Goal: Information Seeking & Learning: Check status

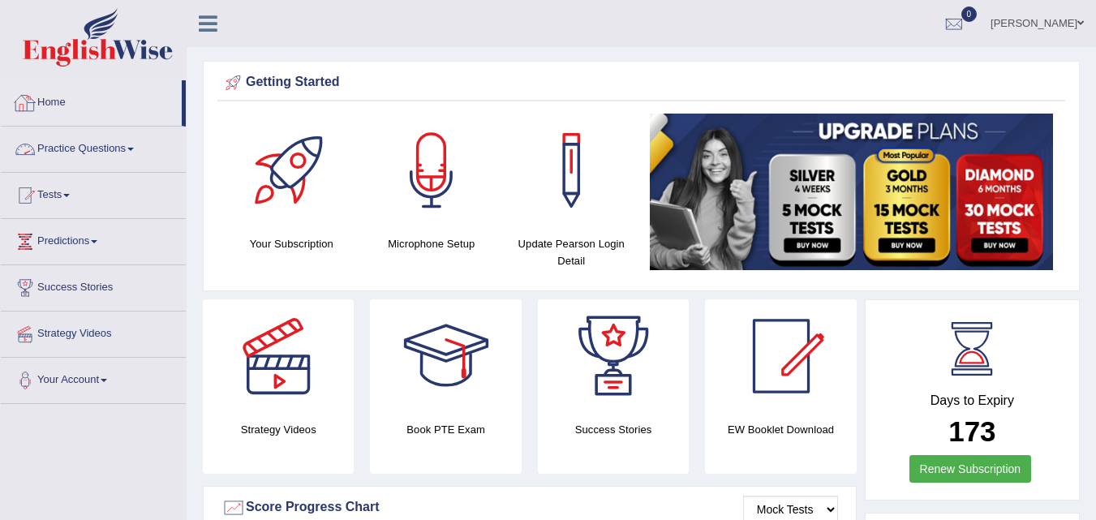
click at [96, 145] on link "Practice Questions" at bounding box center [93, 147] width 185 height 41
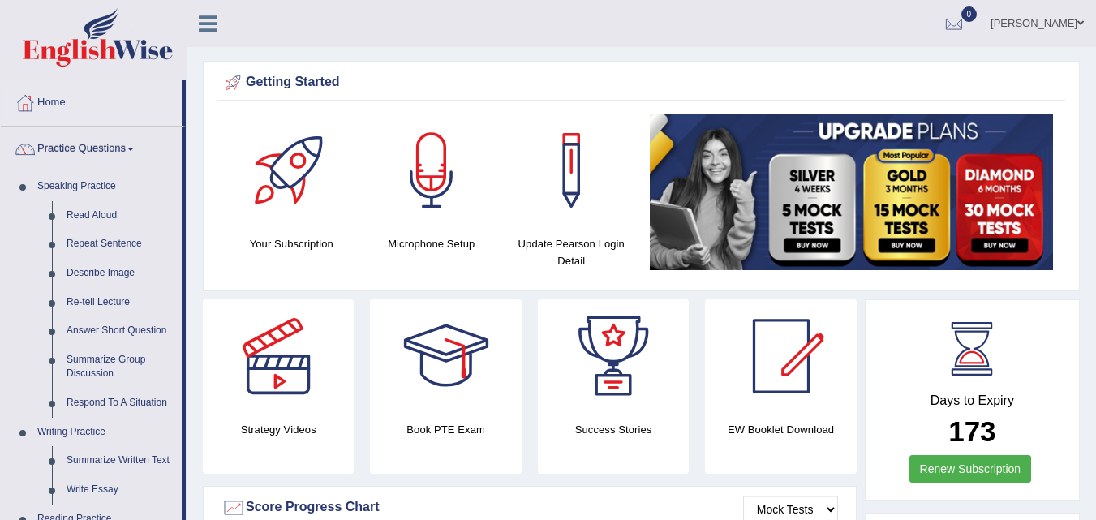
click at [96, 145] on link "Practice Questions" at bounding box center [91, 147] width 181 height 41
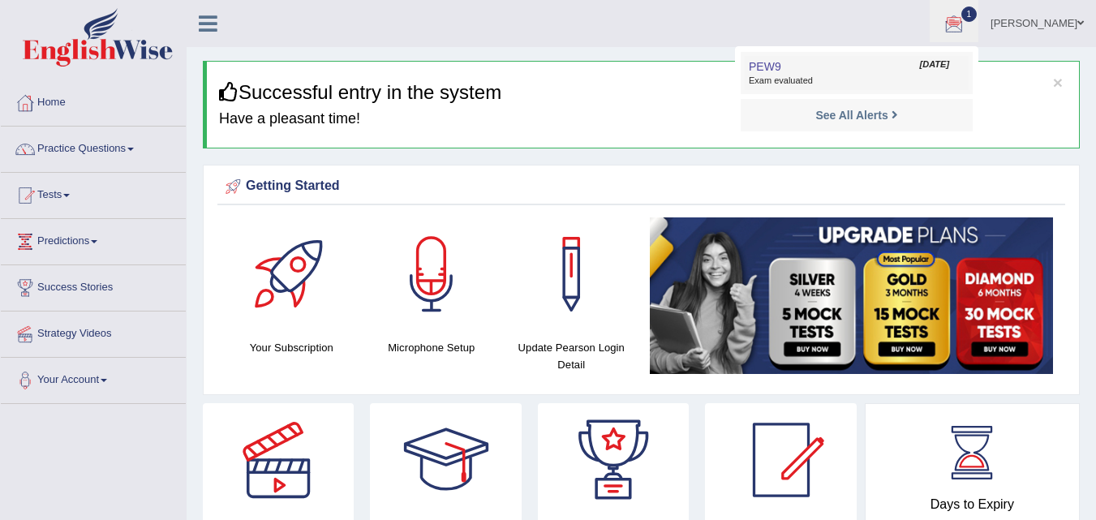
click at [949, 69] on span "[DATE]" at bounding box center [934, 64] width 29 height 13
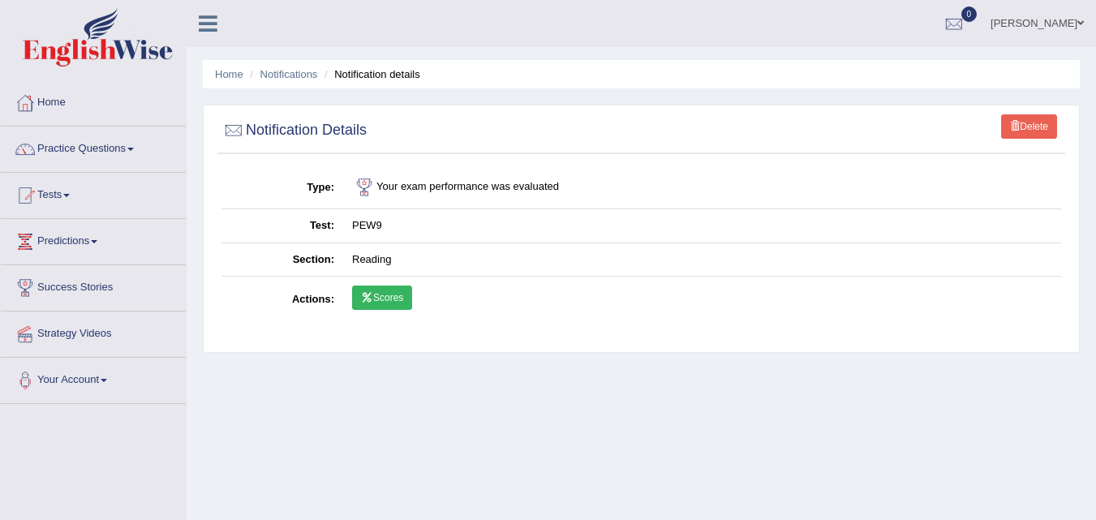
click at [383, 302] on link "Scores" at bounding box center [382, 298] width 60 height 24
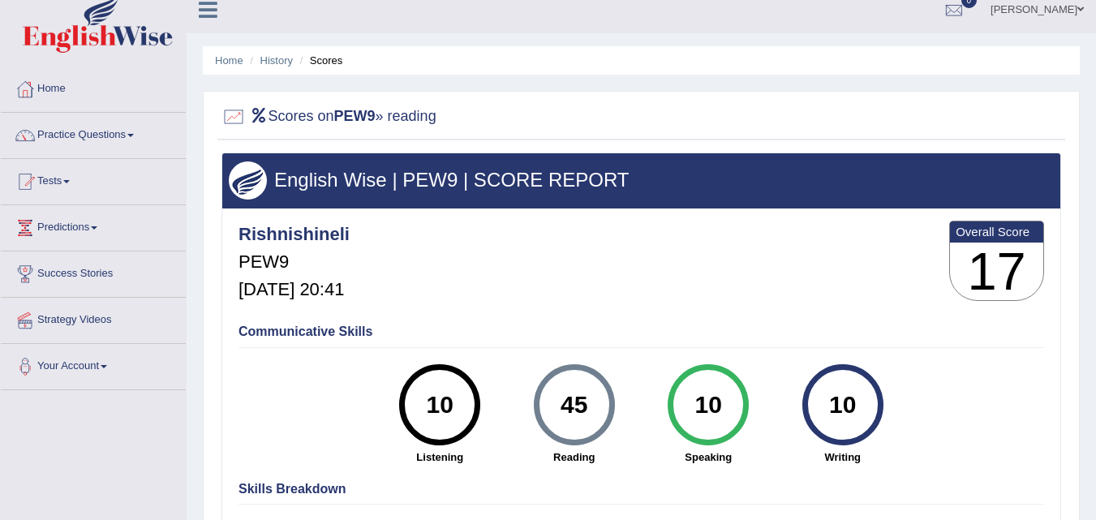
scroll to position [7, 0]
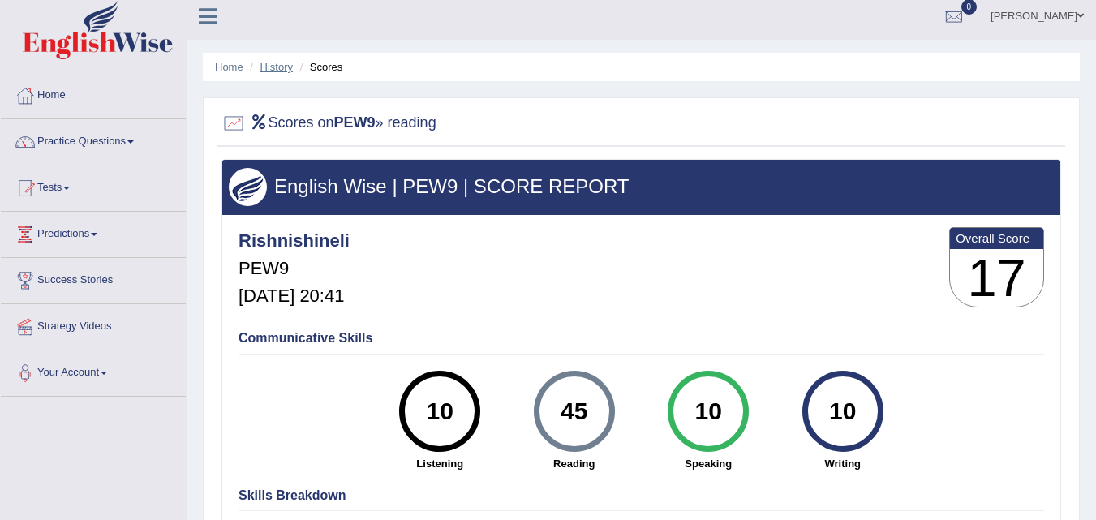
click at [278, 67] on link "History" at bounding box center [276, 67] width 32 height 12
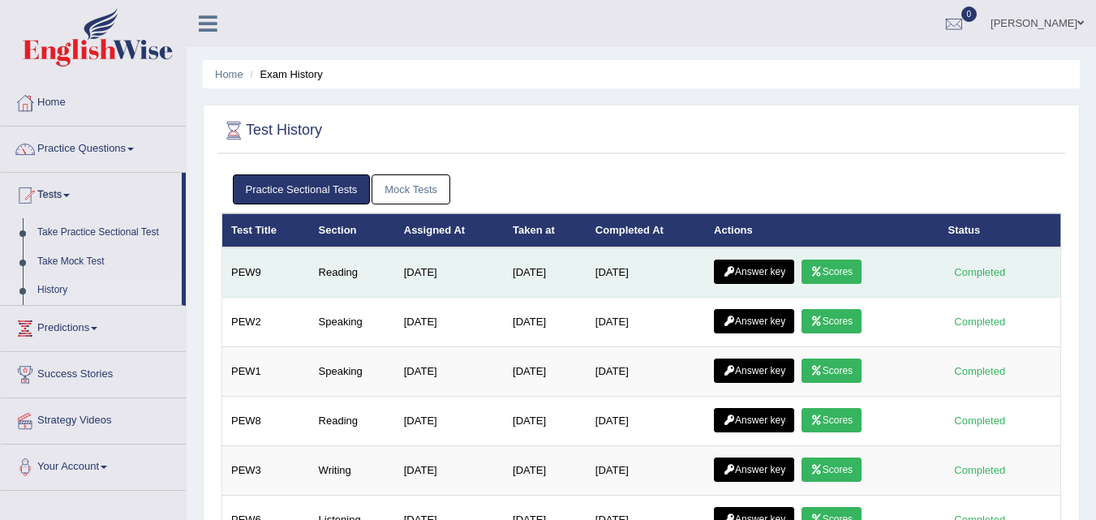
click at [759, 267] on link "Answer key" at bounding box center [754, 272] width 80 height 24
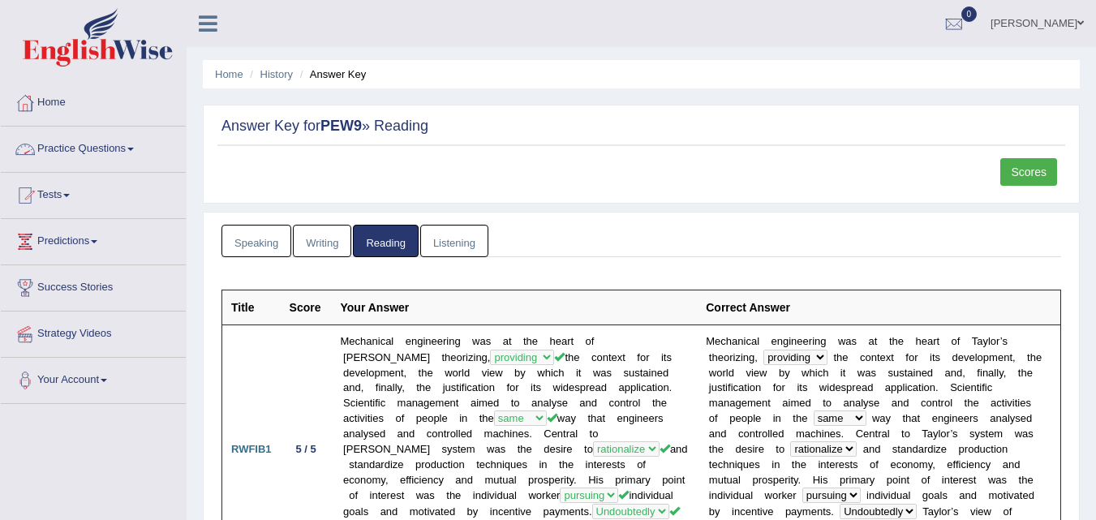
click at [101, 146] on link "Practice Questions" at bounding box center [93, 147] width 185 height 41
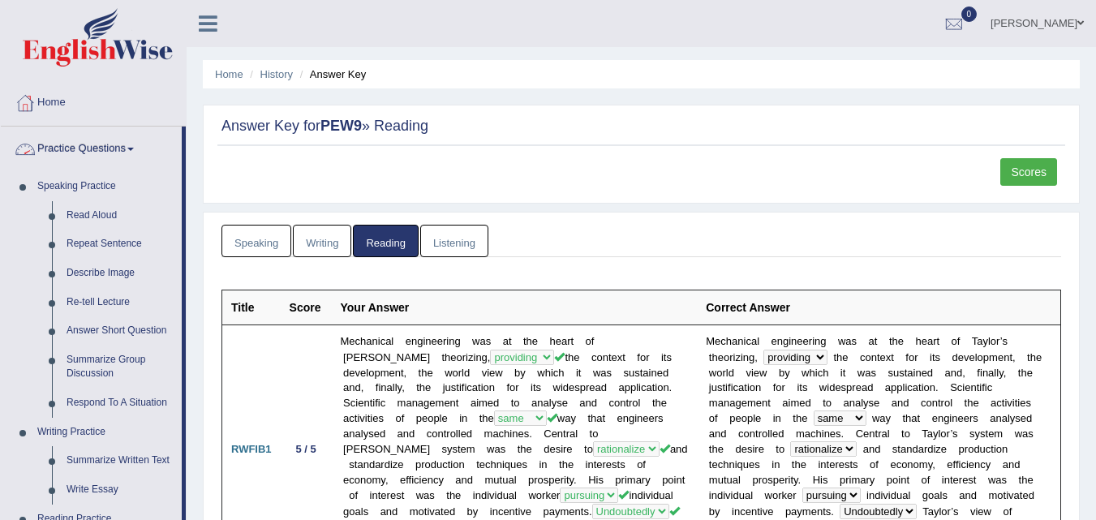
click at [122, 146] on link "Practice Questions" at bounding box center [91, 147] width 181 height 41
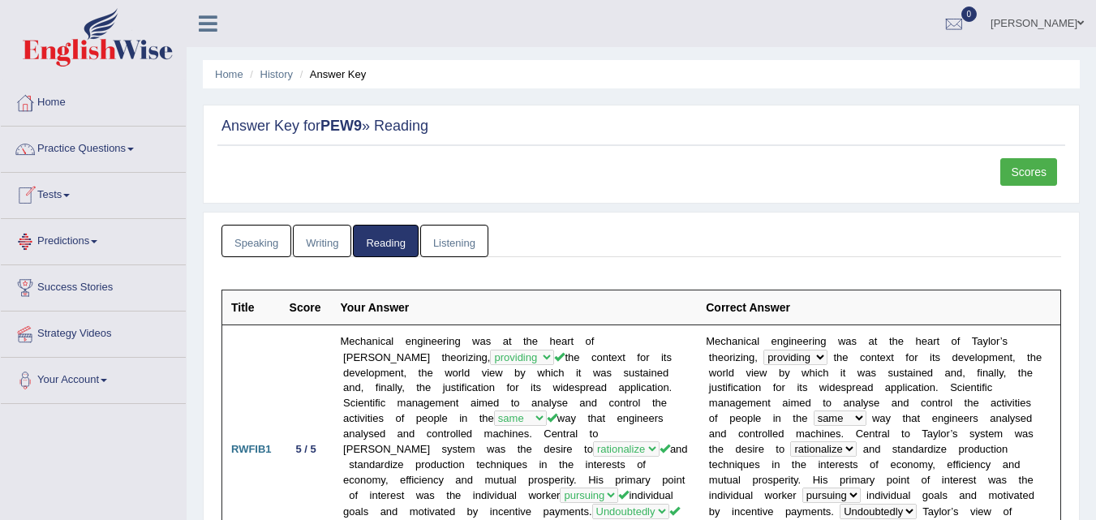
click at [70, 196] on span at bounding box center [66, 195] width 6 height 3
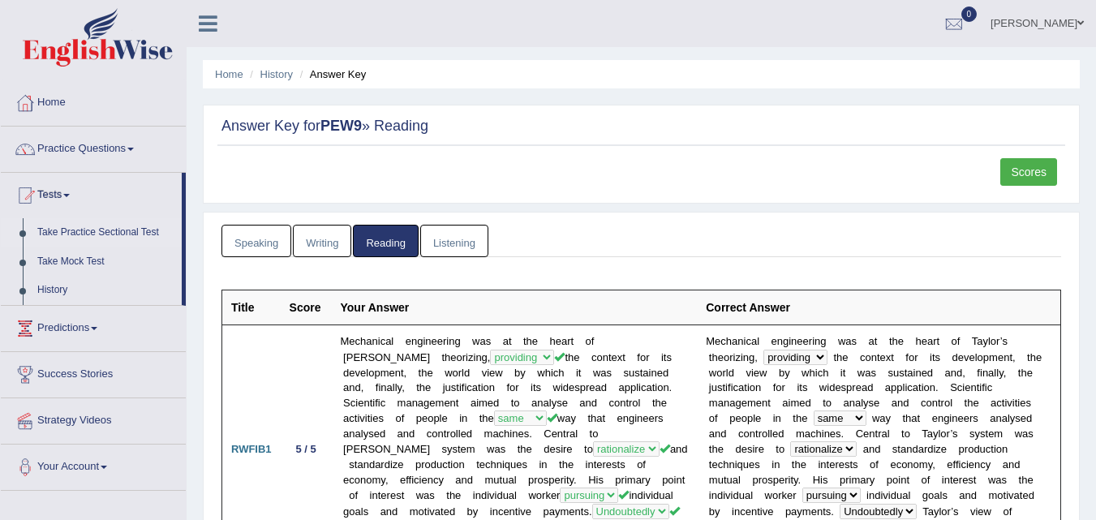
click at [76, 231] on link "Take Practice Sectional Test" at bounding box center [106, 232] width 152 height 29
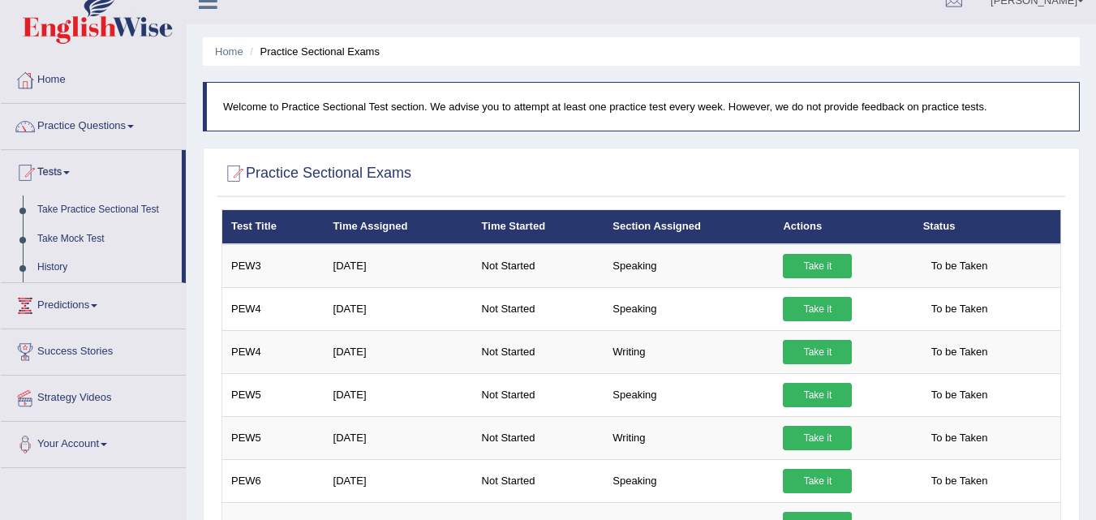
scroll to position [19, 0]
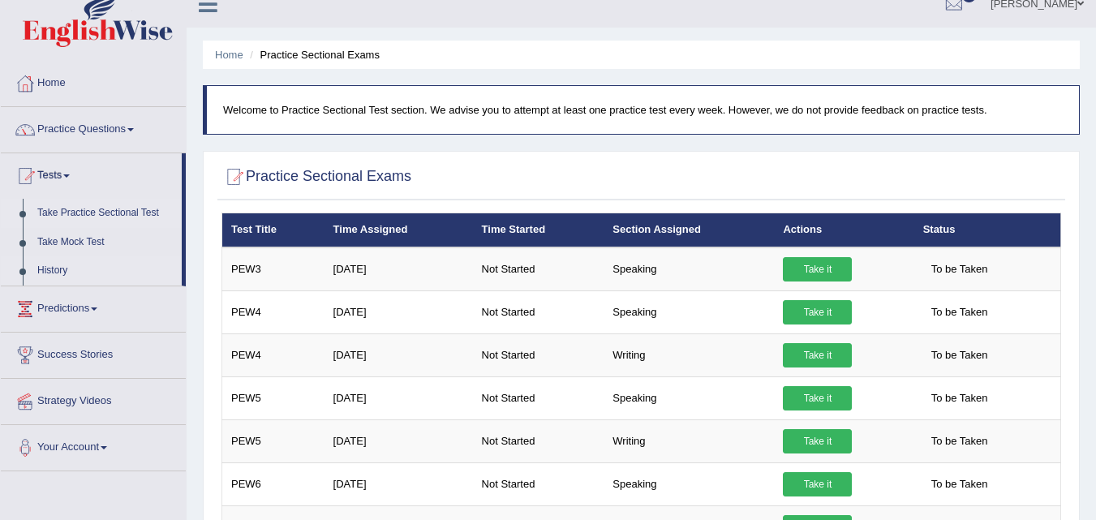
click at [57, 266] on link "History" at bounding box center [106, 270] width 152 height 29
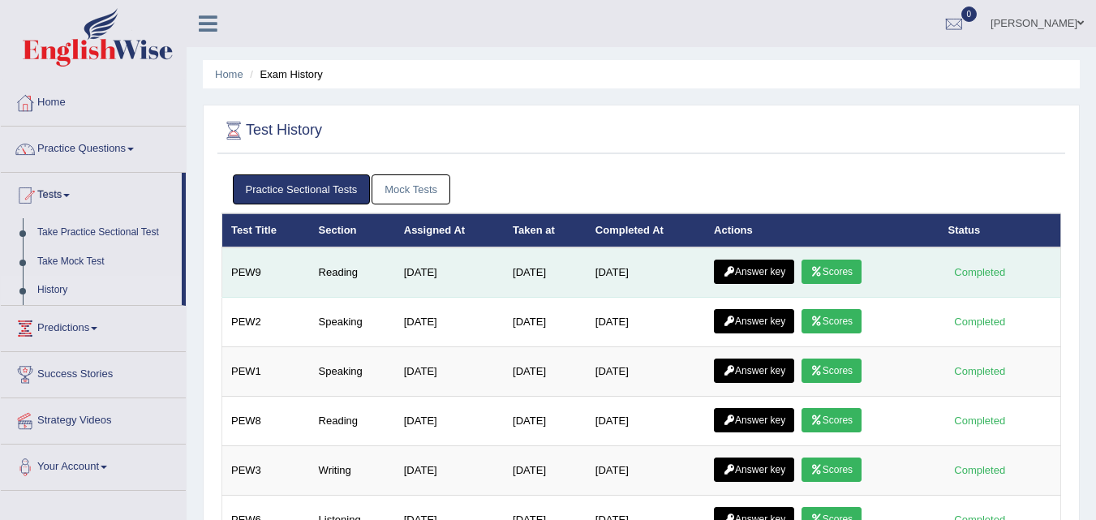
click at [767, 267] on link "Answer key" at bounding box center [754, 272] width 80 height 24
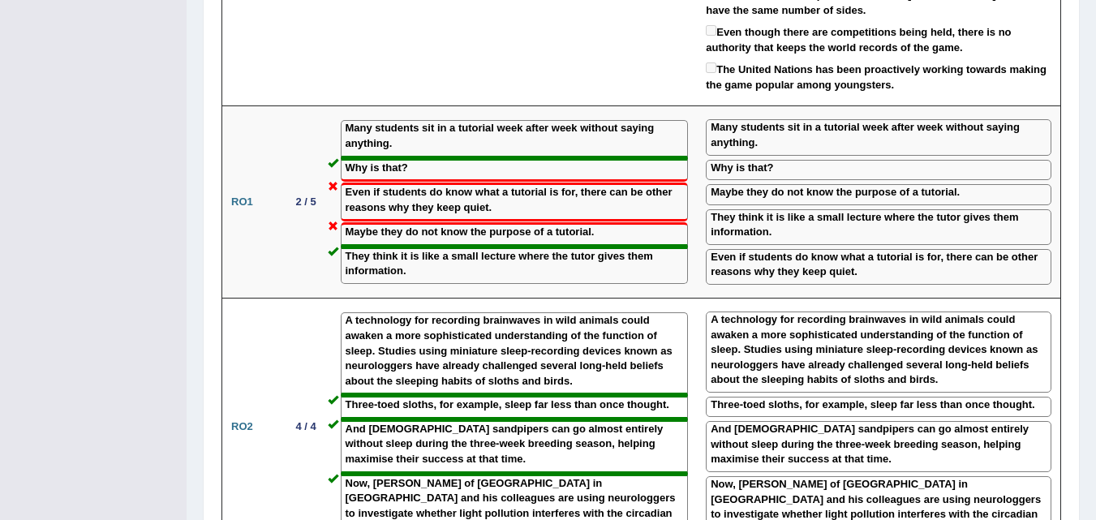
scroll to position [1958, 0]
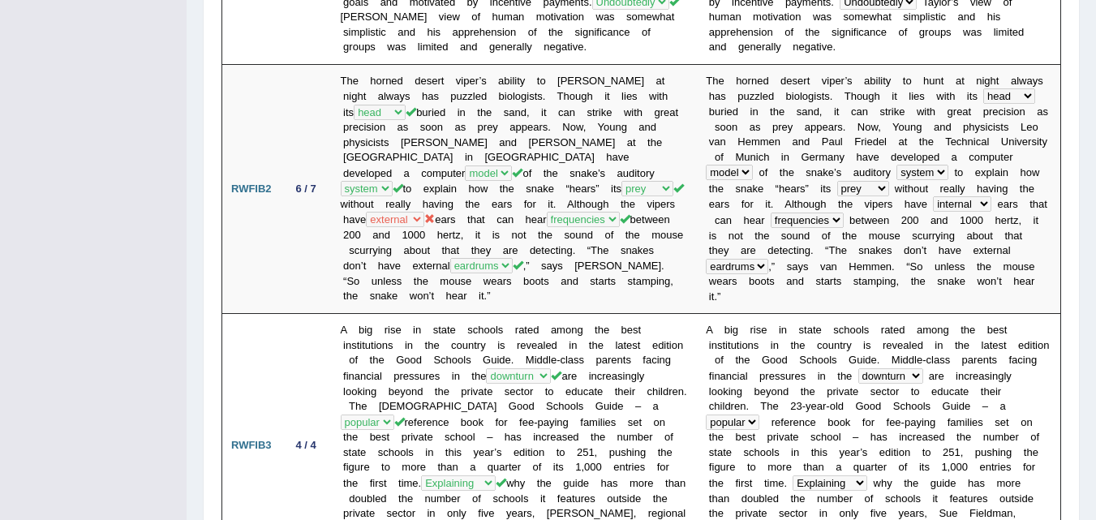
scroll to position [0, 0]
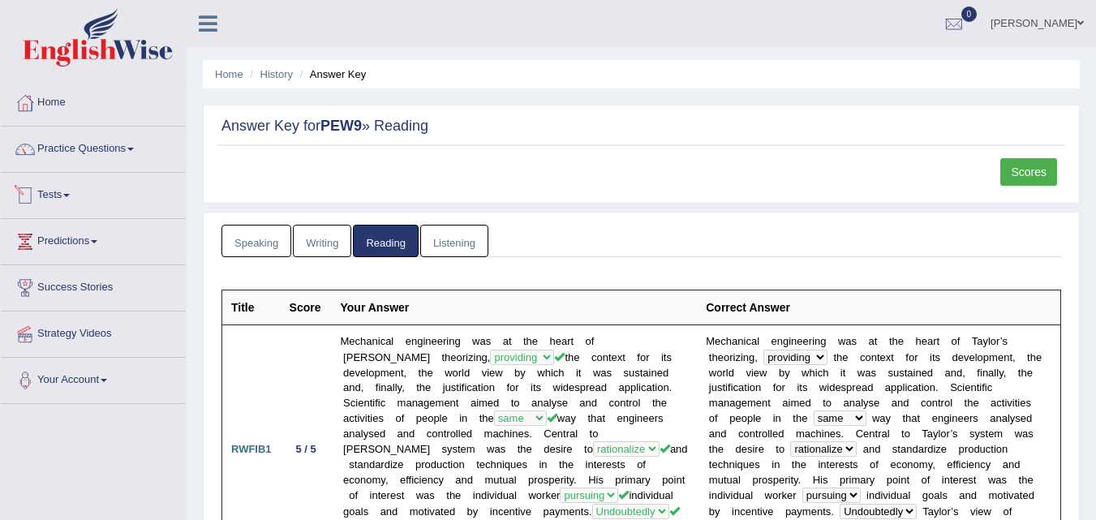
click at [55, 196] on link "Tests" at bounding box center [93, 193] width 185 height 41
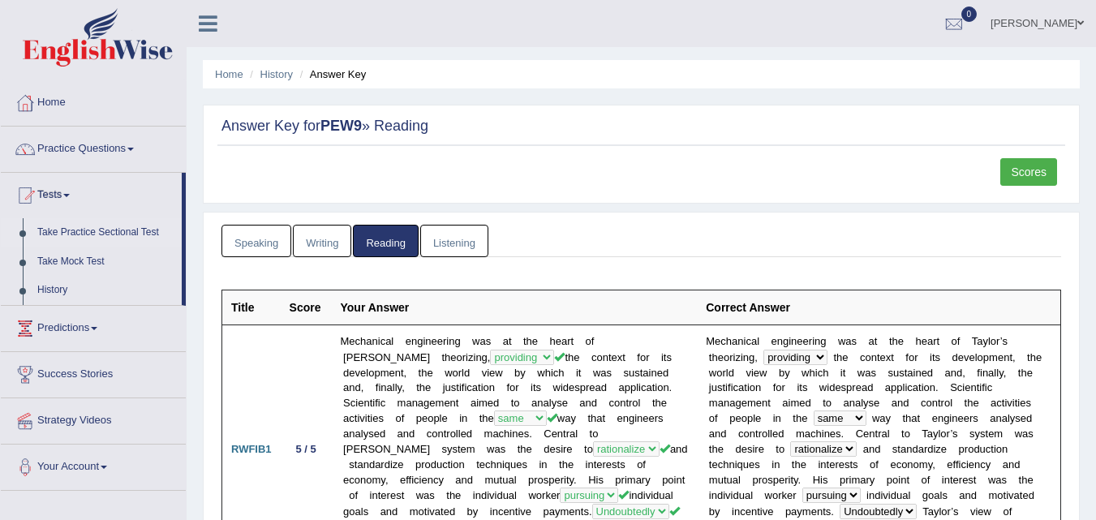
click at [82, 232] on link "Take Practice Sectional Test" at bounding box center [106, 232] width 152 height 29
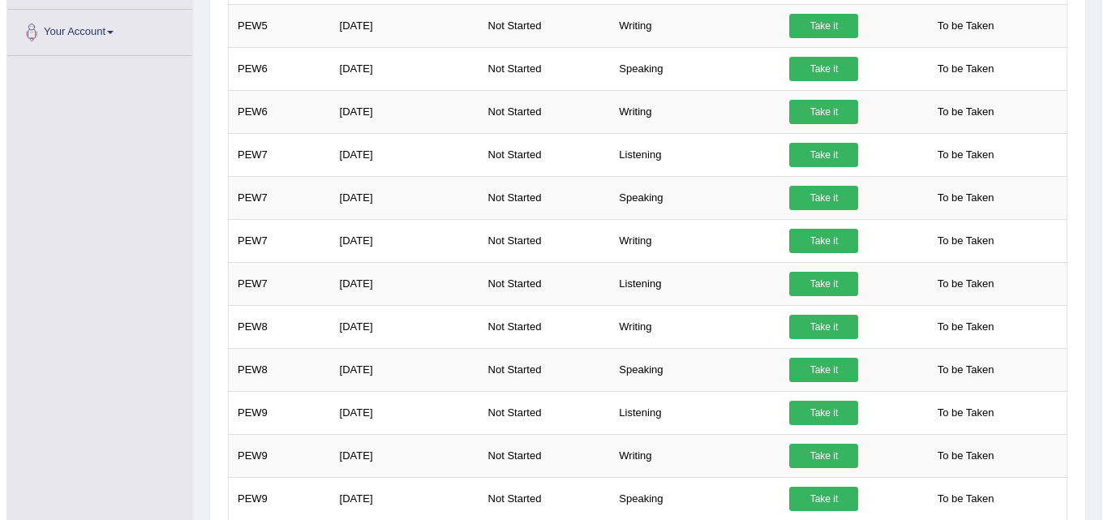
scroll to position [433, 0]
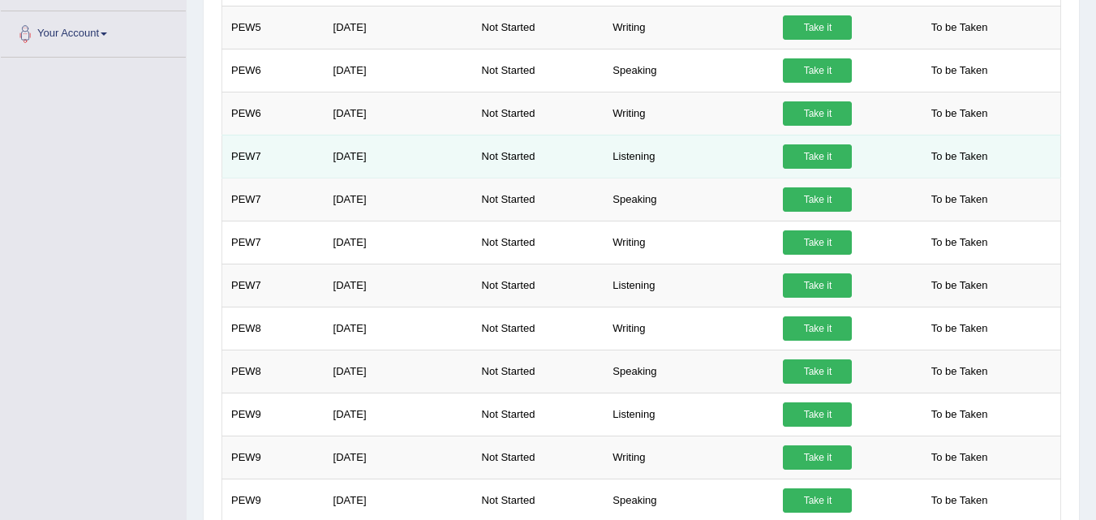
click at [823, 143] on td "Take it" at bounding box center [844, 156] width 140 height 43
click at [822, 157] on link "Take it" at bounding box center [817, 156] width 69 height 24
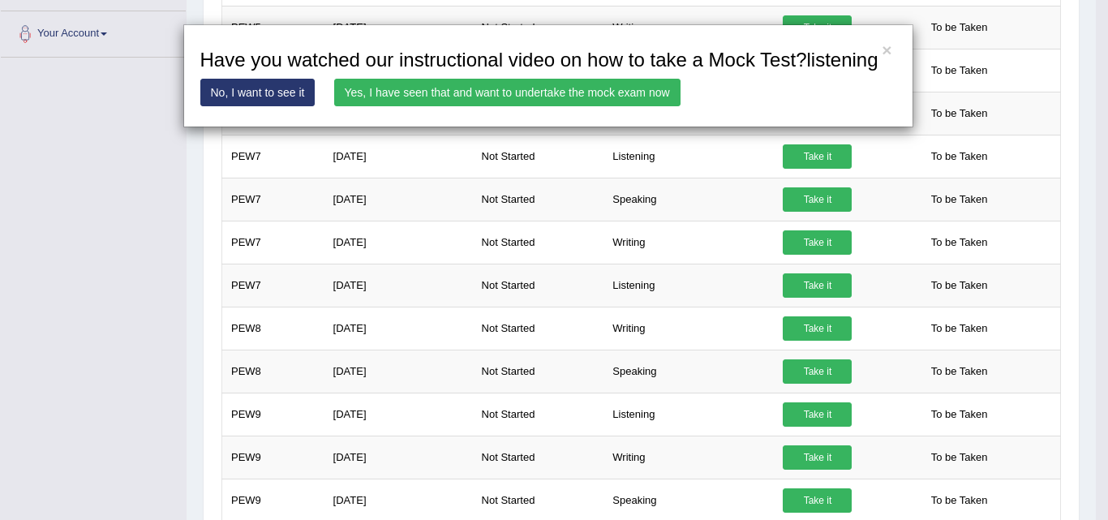
click at [634, 92] on link "Yes, I have seen that and want to undertake the mock exam now" at bounding box center [507, 93] width 346 height 28
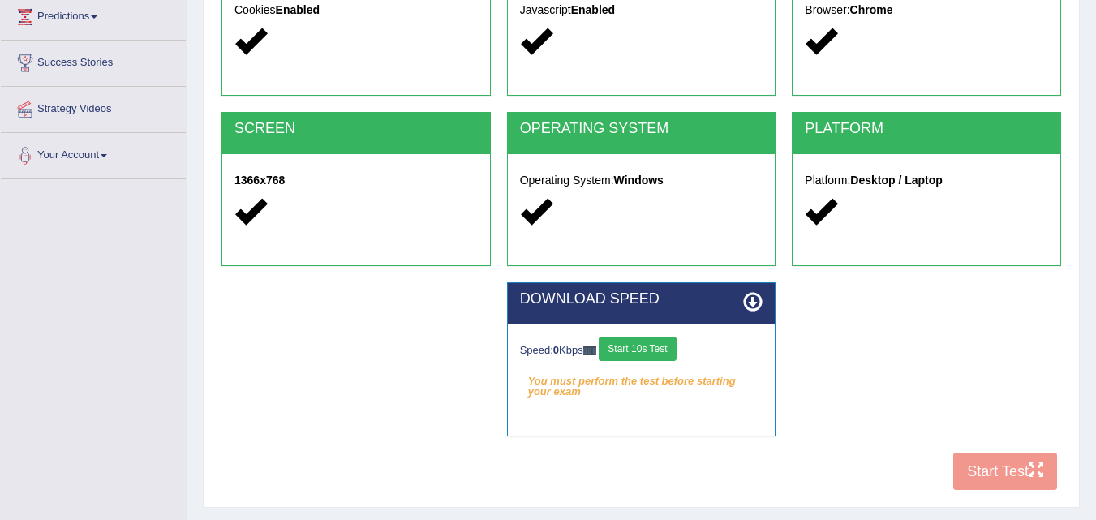
scroll to position [226, 0]
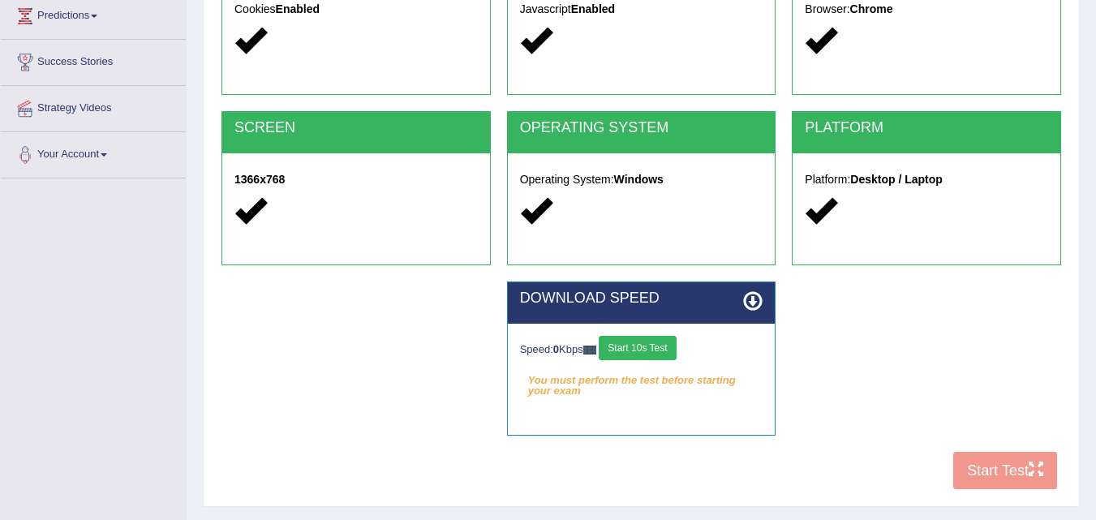
click at [640, 352] on button "Start 10s Test" at bounding box center [637, 348] width 77 height 24
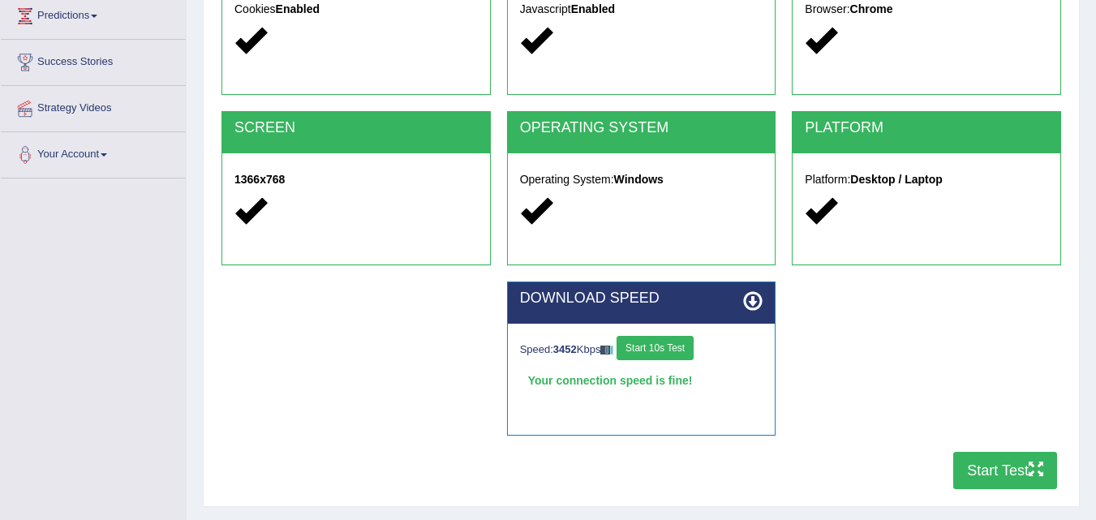
click at [991, 464] on button "Start Test" at bounding box center [1005, 470] width 104 height 37
